Goal: Use online tool/utility: Utilize a website feature to perform a specific function

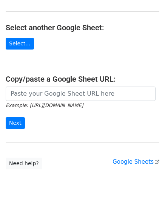
scroll to position [76, 0]
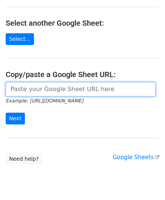
click at [47, 90] on input "url" at bounding box center [81, 89] width 150 height 14
paste input "https://docs.google.com/spreadsheets/d/1cDFbhu_YHOVfhqZK8uDWEMjOcmH1ypELoDBwnNt…"
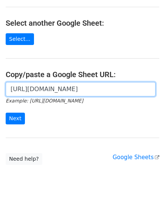
scroll to position [0, 176]
type input "https://docs.google.com/spreadsheets/d/1cDFbhu_YHOVfhqZK8uDWEMjOcmH1ypELoDBwnNt…"
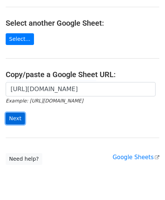
click at [16, 116] on input "Next" at bounding box center [15, 119] width 19 height 12
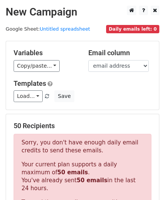
scroll to position [255, 0]
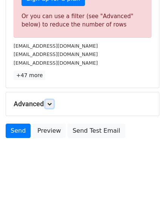
click at [51, 104] on icon at bounding box center [49, 104] width 5 height 5
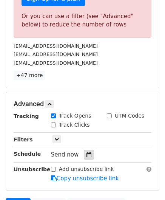
click at [87, 154] on icon at bounding box center [89, 154] width 5 height 5
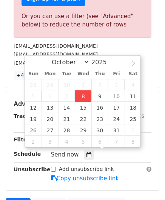
type input "[DATE] 12:00"
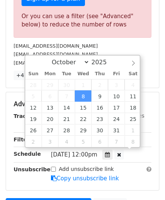
scroll to position [0, 0]
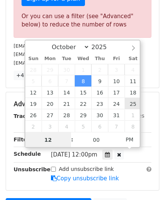
paste input "6"
type input "6"
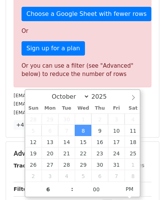
type input "[DATE] 18:00"
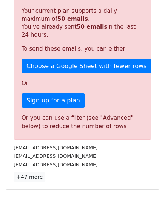
scroll to position [346, 0]
